Goal: Use online tool/utility: Utilize a website feature to perform a specific function

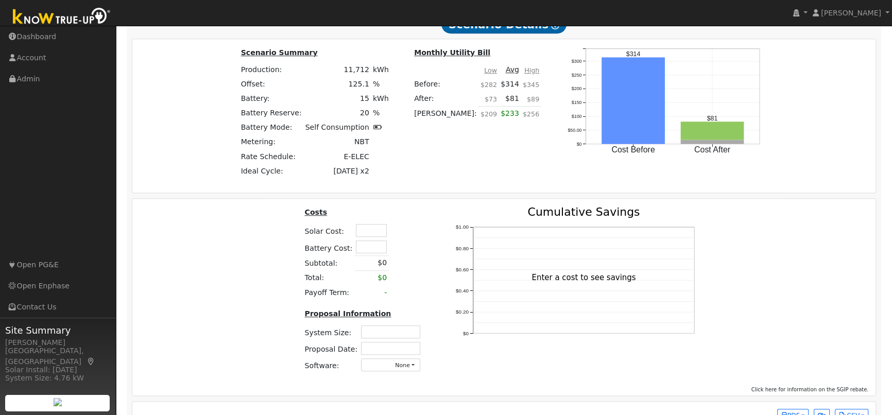
scroll to position [796, 0]
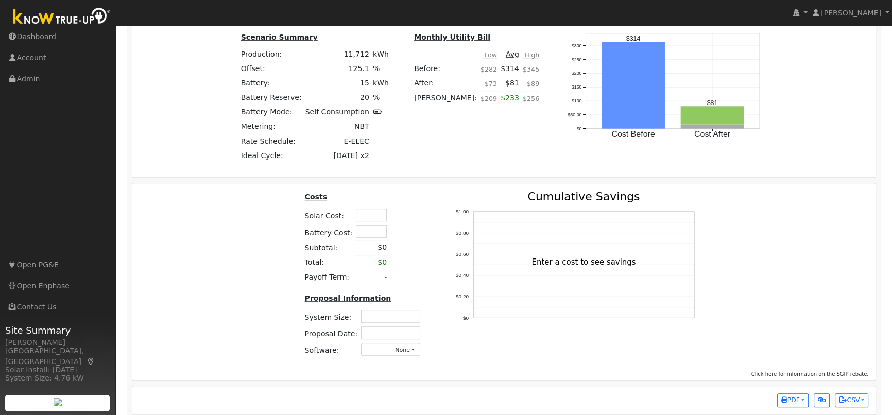
click at [375, 218] on input "text" at bounding box center [371, 215] width 31 height 13
type input "$30,000"
click at [374, 233] on input "text" at bounding box center [371, 231] width 31 height 13
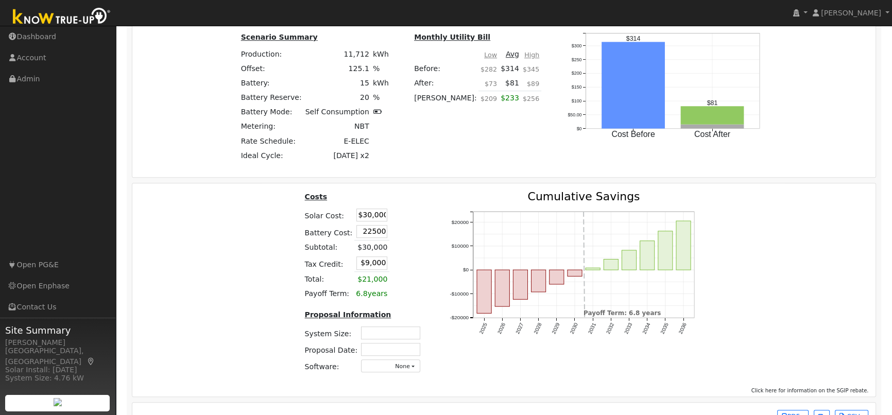
type input "$22,500"
type input "$15,750"
click at [395, 215] on td at bounding box center [398, 215] width 18 height 16
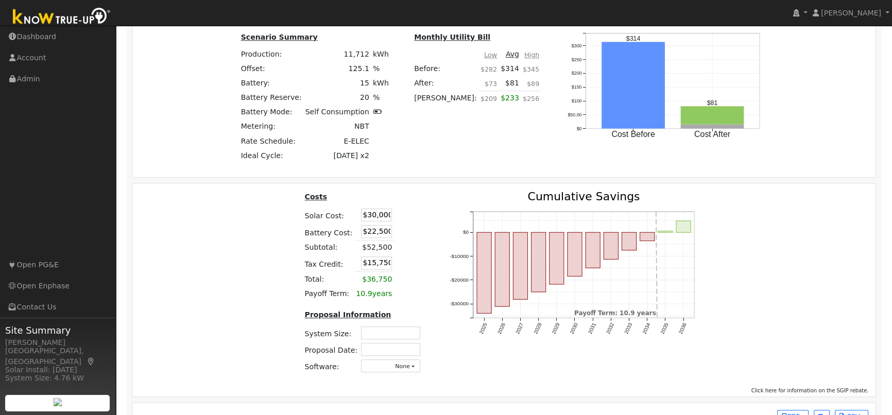
click at [391, 333] on input "text" at bounding box center [390, 332] width 59 height 13
type input "8.61"
click at [391, 353] on input "text" at bounding box center [390, 349] width 59 height 13
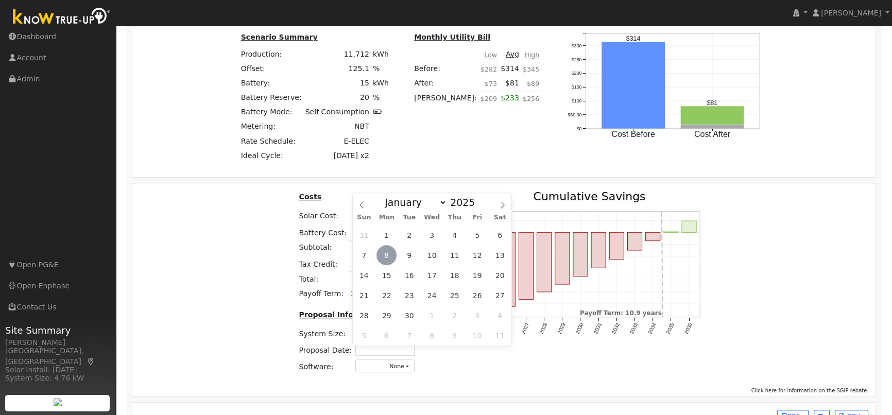
click at [386, 255] on span "8" at bounding box center [386, 255] width 20 height 20
type input "[DATE]"
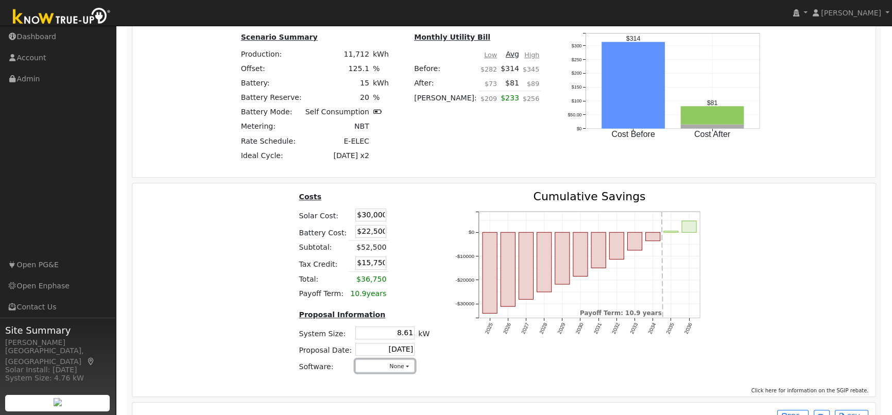
click at [387, 366] on button "None" at bounding box center [384, 365] width 59 height 13
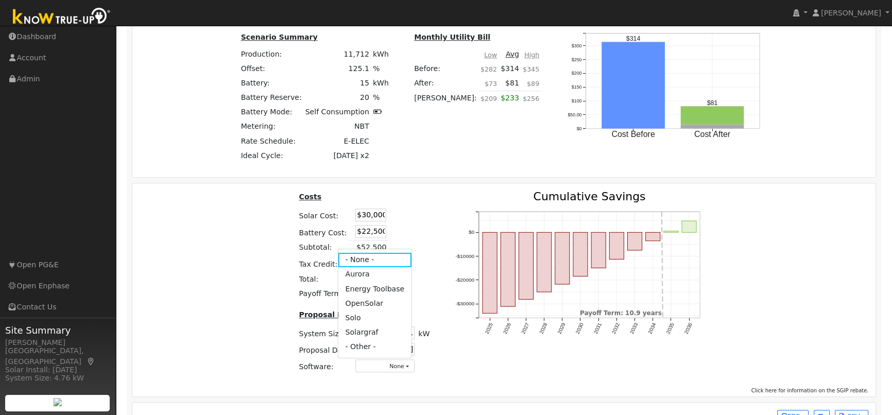
click at [353, 277] on link "Aurora" at bounding box center [375, 274] width 74 height 14
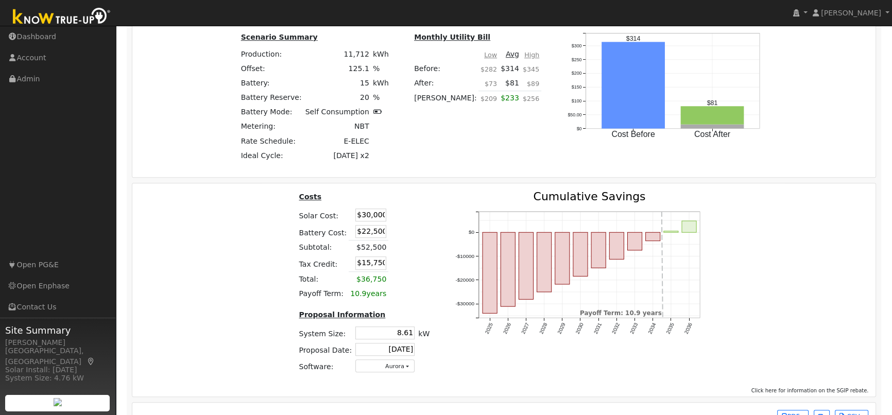
click at [754, 251] on div "Costs Solar Cost: $30,000 Battery Cost: $22,500 Subtotal: $52,500 Tax Credit: $…" at bounding box center [504, 286] width 751 height 191
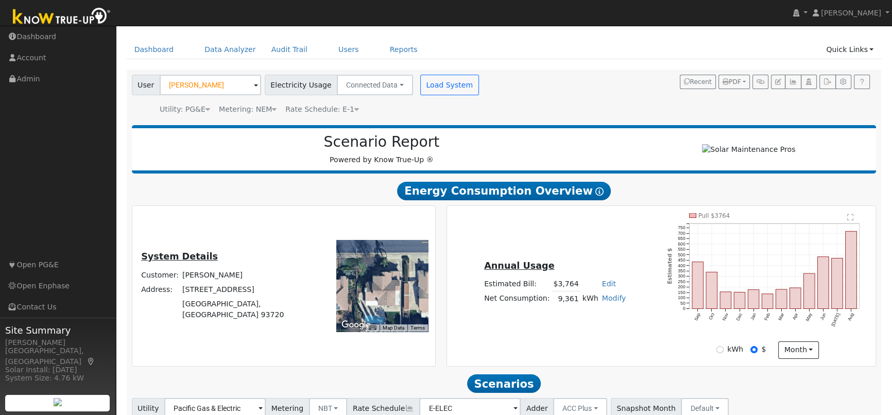
scroll to position [0, 0]
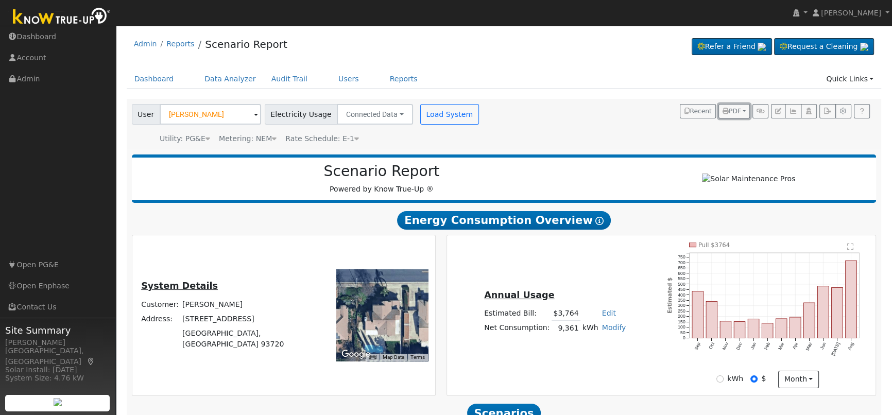
click at [736, 110] on span "PDF" at bounding box center [731, 111] width 19 height 7
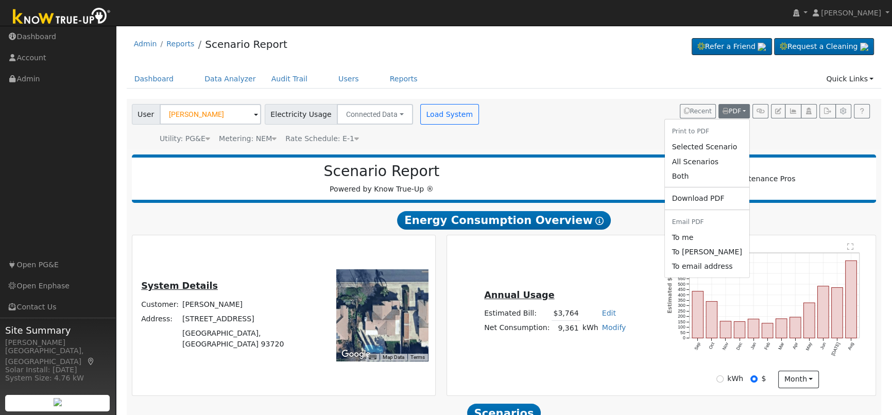
click at [719, 178] on link "Both" at bounding box center [706, 176] width 84 height 14
